Goal: Task Accomplishment & Management: Manage account settings

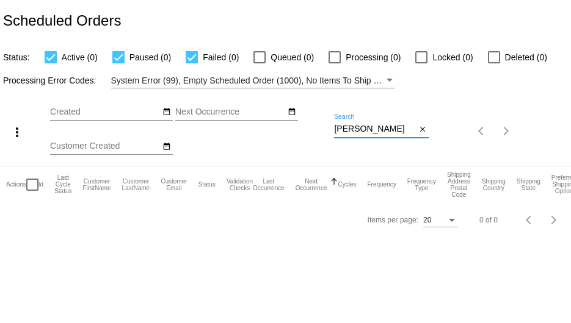
drag, startPoint x: 375, startPoint y: 130, endPoint x: 274, endPoint y: 129, distance: 100.7
click at [274, 129] on div "more_vert Sep Jan Feb Mar [DATE]" at bounding box center [285, 127] width 571 height 78
paste input "[EMAIL_ADDRESS][DOMAIN_NAME]"
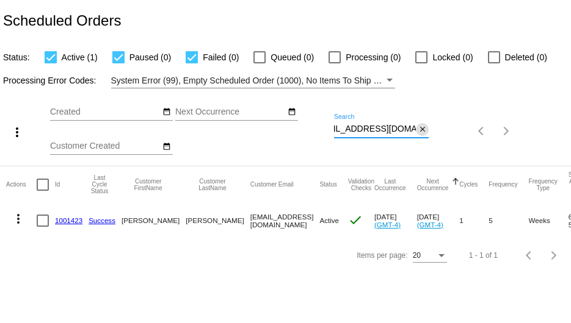
drag, startPoint x: 334, startPoint y: 125, endPoint x: 421, endPoint y: 126, distance: 87.3
click at [421, 126] on div "[EMAIL_ADDRESS][DOMAIN_NAME] Search close" at bounding box center [381, 126] width 95 height 24
paste input "ckvansickle"
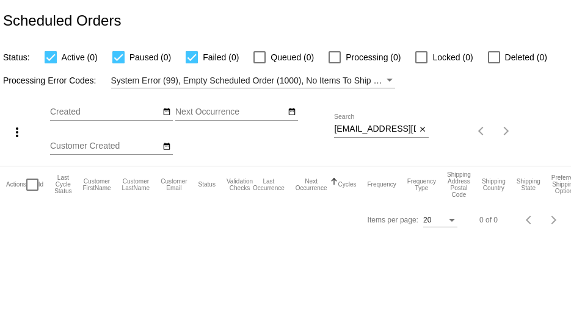
drag, startPoint x: 333, startPoint y: 128, endPoint x: 366, endPoint y: 132, distance: 33.2
click at [366, 132] on div "more_vert Sep Jan Feb Mar [DATE]" at bounding box center [285, 127] width 571 height 78
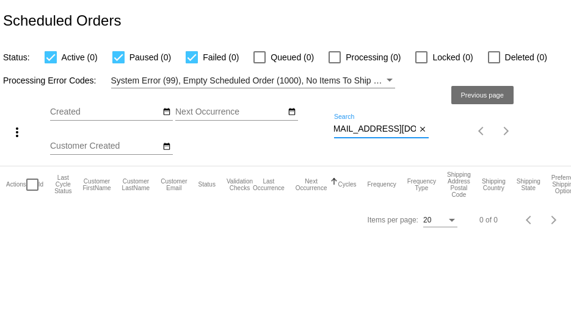
click at [475, 128] on div "more_vert Sep Jan Feb Mar [DATE]" at bounding box center [285, 127] width 571 height 78
paste input "hls3411"
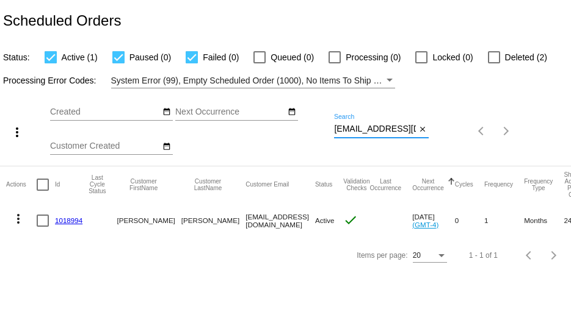
drag, startPoint x: 414, startPoint y: 126, endPoint x: 408, endPoint y: 126, distance: 6.7
click at [408, 126] on input "[EMAIL_ADDRESS][DOMAIN_NAME]" at bounding box center [375, 130] width 82 height 10
drag, startPoint x: 413, startPoint y: 126, endPoint x: 281, endPoint y: 130, distance: 132.5
click at [281, 130] on div "more_vert Sep Jan Feb Mar [DATE]" at bounding box center [285, 127] width 571 height 78
paste input "solar2244"
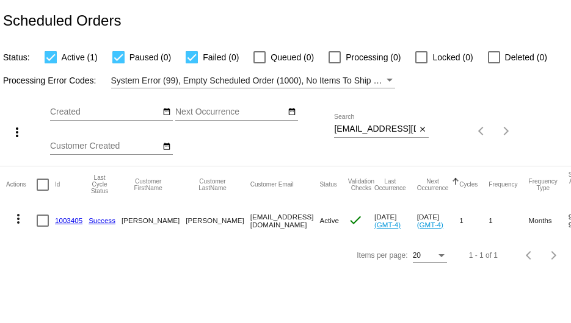
click at [333, 128] on div "Sep Jan Feb Mar Apr Su Mo" at bounding box center [192, 131] width 284 height 69
click at [332, 129] on div "Sep Jan Feb Mar Apr Su Mo" at bounding box center [192, 131] width 284 height 69
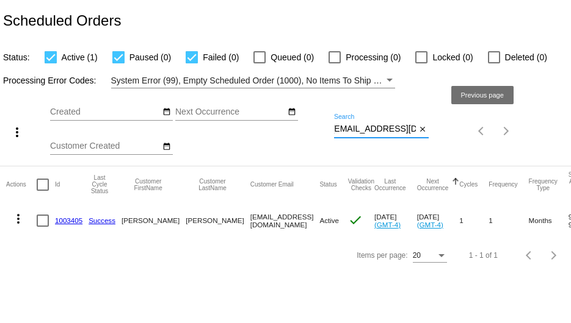
drag, startPoint x: 336, startPoint y: 129, endPoint x: 485, endPoint y: 144, distance: 149.7
click at [485, 144] on div "more_vert Sep Jan Feb Mar [DATE]" at bounding box center [285, 127] width 571 height 78
paste input "yogini850"
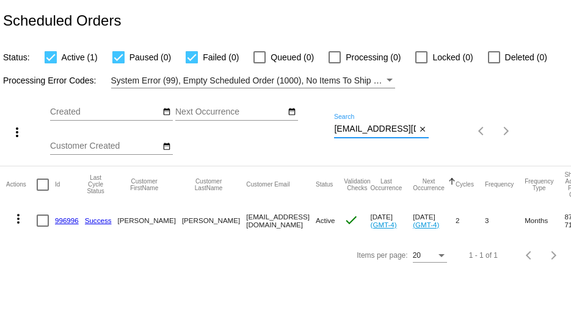
scroll to position [0, 2]
drag, startPoint x: 334, startPoint y: 127, endPoint x: 450, endPoint y: 138, distance: 116.5
click at [450, 138] on div "more_vert Sep Jan Feb Mar [DATE]" at bounding box center [285, 127] width 571 height 78
paste input "shanhall@me"
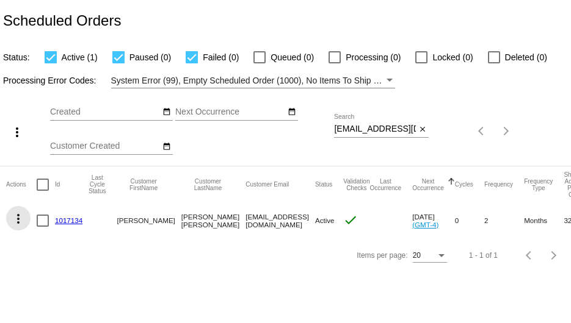
click at [19, 218] on mat-icon "more_vert" at bounding box center [18, 219] width 15 height 15
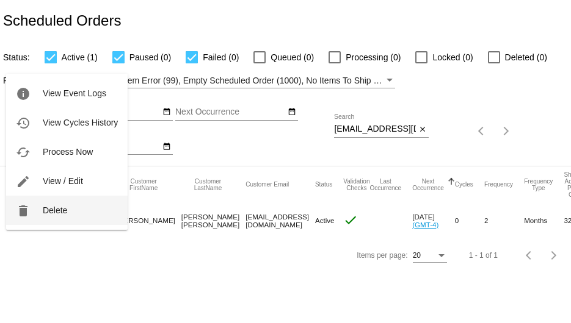
click at [51, 207] on span "Delete" at bounding box center [55, 211] width 24 height 10
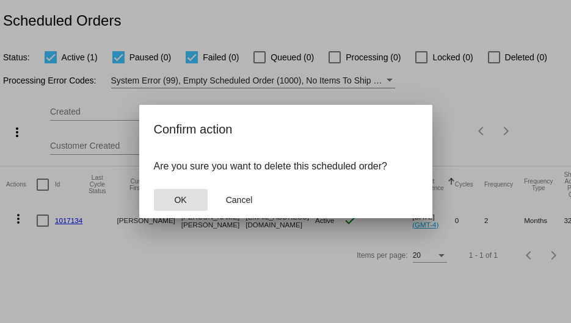
click at [179, 197] on span "OK" at bounding box center [180, 200] width 12 height 10
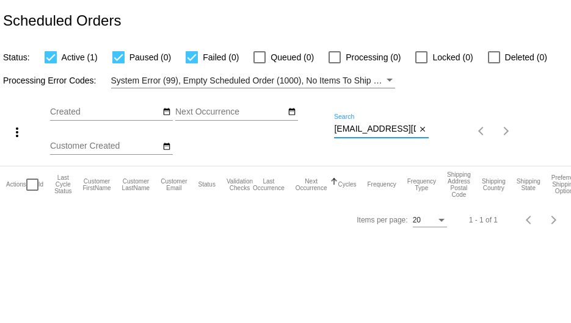
drag, startPoint x: 335, startPoint y: 131, endPoint x: 456, endPoint y: 126, distance: 120.9
click at [444, 131] on div "more_vert Sep Jan Feb Mar [DATE]" at bounding box center [285, 127] width 571 height 78
paste input "[EMAIL_ADDRESS]"
type input "[EMAIL_ADDRESS][DOMAIN_NAME]"
